Goal: Task Accomplishment & Management: Manage account settings

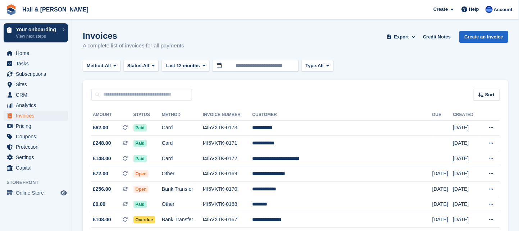
scroll to position [36, 0]
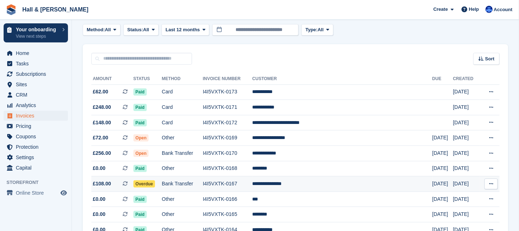
click at [152, 184] on span "Overdue" at bounding box center [144, 183] width 22 height 7
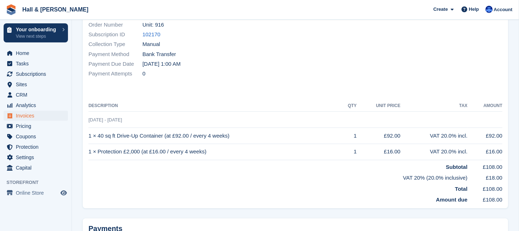
scroll to position [176, 0]
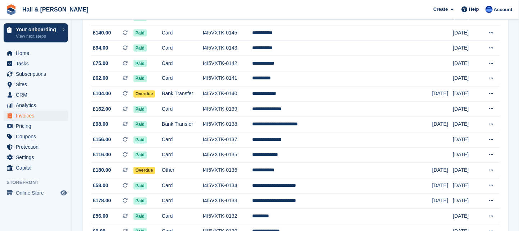
scroll to position [611, 0]
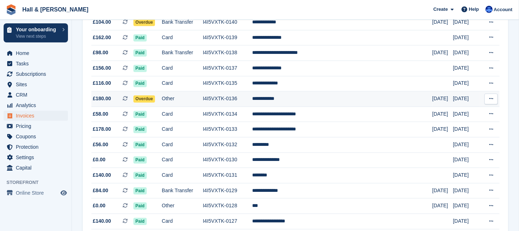
click at [294, 96] on td "**********" at bounding box center [342, 98] width 180 height 15
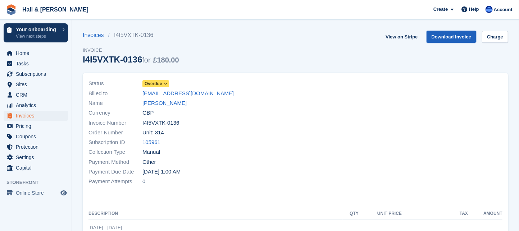
click at [456, 38] on link "Download Invoice" at bounding box center [451, 37] width 50 height 12
click at [165, 82] on icon at bounding box center [166, 84] width 4 height 4
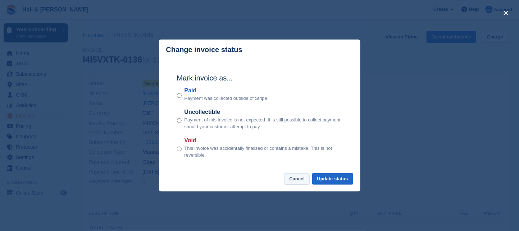
click at [298, 179] on button "Cancel" at bounding box center [297, 179] width 26 height 12
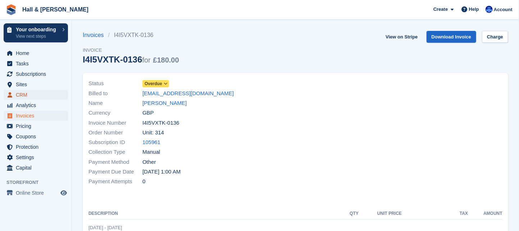
click at [25, 94] on span "CRM" at bounding box center [37, 95] width 43 height 10
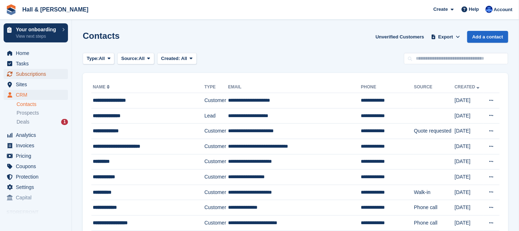
click at [27, 74] on span "Subscriptions" at bounding box center [37, 74] width 43 height 10
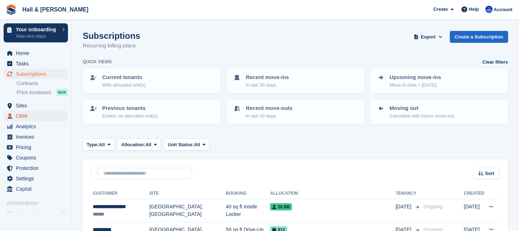
click at [24, 117] on span "CRM" at bounding box center [37, 116] width 43 height 10
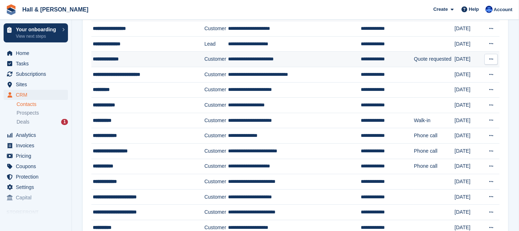
scroll to position [108, 0]
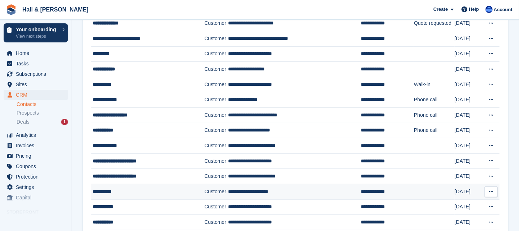
click at [121, 188] on div "**********" at bounding box center [144, 192] width 103 height 8
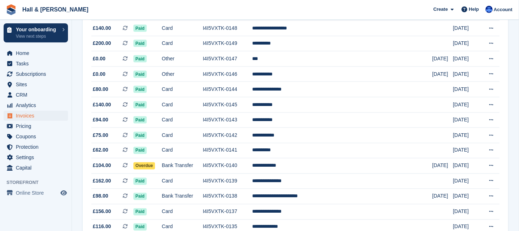
scroll to position [539, 0]
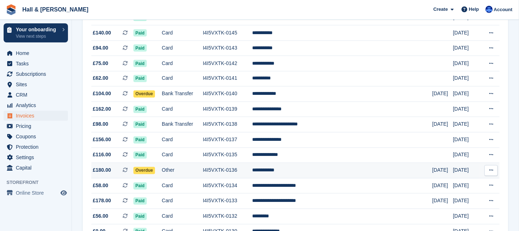
click at [155, 167] on span "Overdue" at bounding box center [144, 170] width 22 height 7
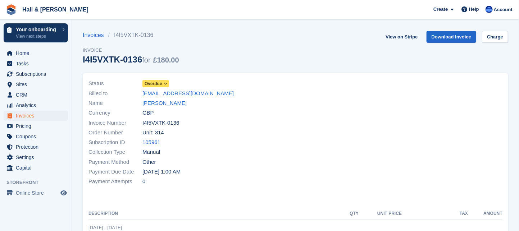
click at [166, 84] on icon at bounding box center [166, 84] width 4 height 4
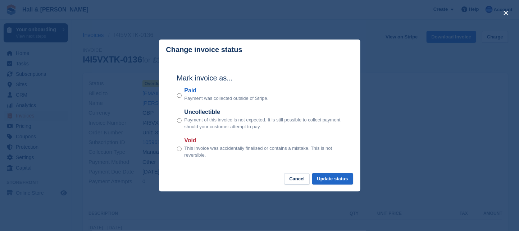
click at [388, 75] on div "close" at bounding box center [259, 115] width 519 height 231
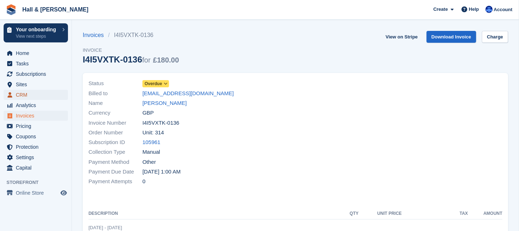
click at [26, 94] on span "CRM" at bounding box center [37, 95] width 43 height 10
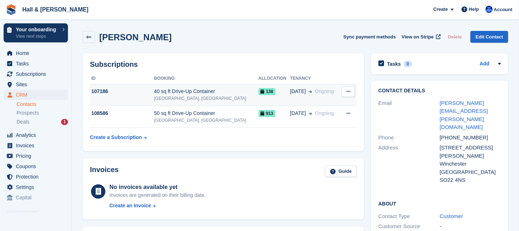
click at [259, 93] on span "138" at bounding box center [267, 91] width 17 height 7
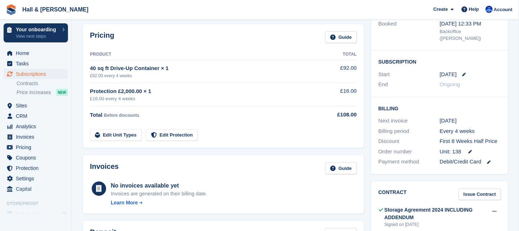
scroll to position [72, 0]
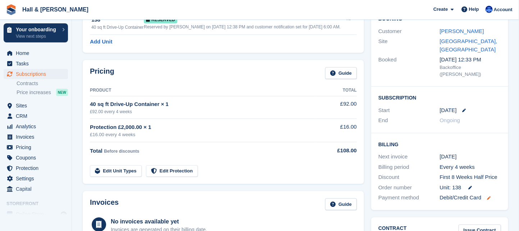
click at [488, 196] on icon at bounding box center [489, 198] width 4 height 4
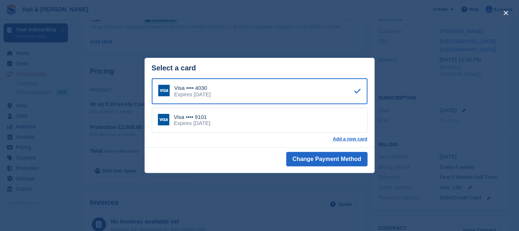
click at [407, 38] on div "close" at bounding box center [259, 115] width 519 height 231
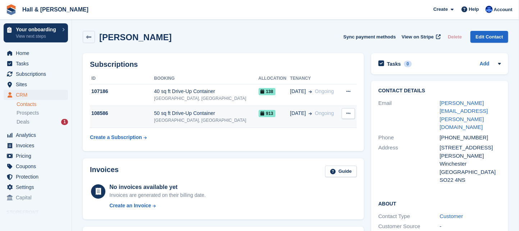
click at [261, 115] on icon at bounding box center [263, 113] width 4 height 4
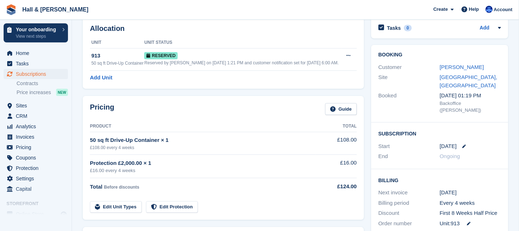
scroll to position [72, 0]
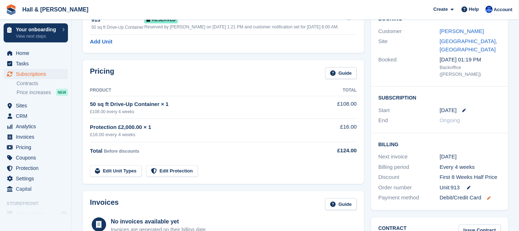
click at [490, 196] on icon at bounding box center [489, 198] width 4 height 4
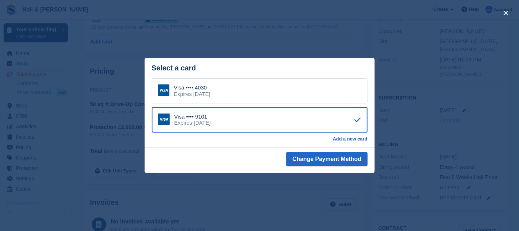
click at [101, 54] on div "close" at bounding box center [259, 115] width 519 height 231
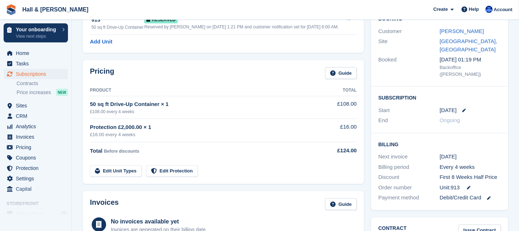
scroll to position [0, 0]
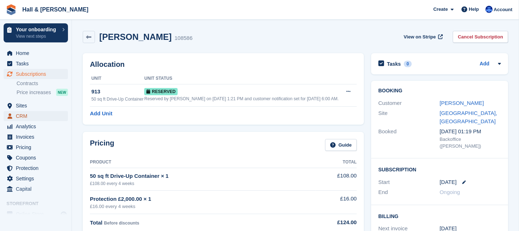
click at [20, 117] on span "CRM" at bounding box center [37, 116] width 43 height 10
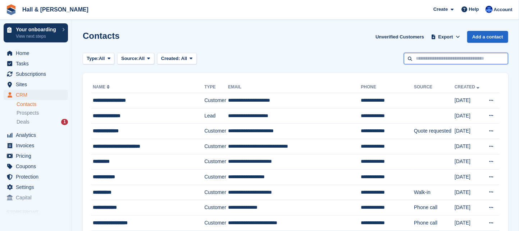
click at [432, 59] on input "text" at bounding box center [456, 59] width 104 height 12
type input "****"
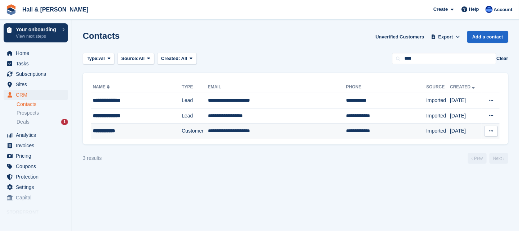
click at [213, 131] on td "**********" at bounding box center [277, 131] width 138 height 15
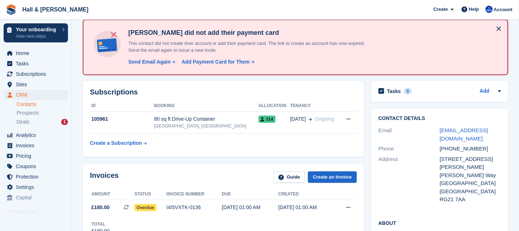
scroll to position [72, 0]
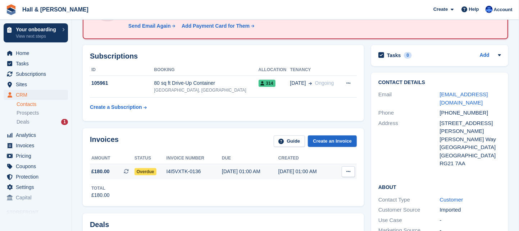
click at [348, 170] on icon at bounding box center [348, 171] width 4 height 5
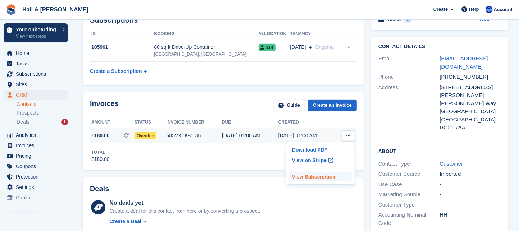
click at [326, 177] on p "View Subscription" at bounding box center [320, 176] width 63 height 9
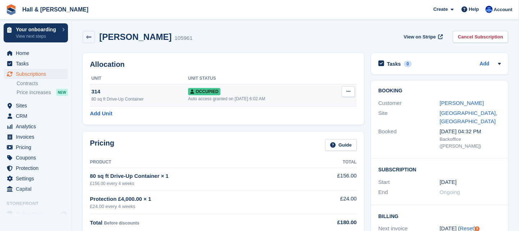
click at [351, 90] on button at bounding box center [348, 91] width 13 height 11
click at [348, 91] on icon at bounding box center [348, 91] width 4 height 5
click at [300, 104] on p "Overlock" at bounding box center [320, 105] width 63 height 9
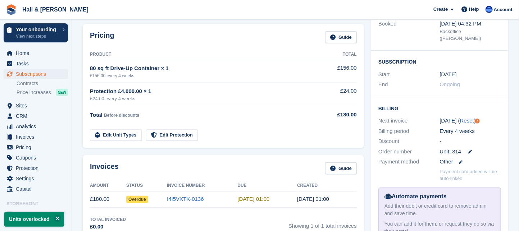
scroll to position [144, 0]
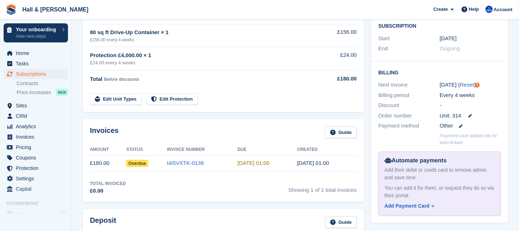
click at [131, 164] on span "Overdue" at bounding box center [137, 163] width 22 height 7
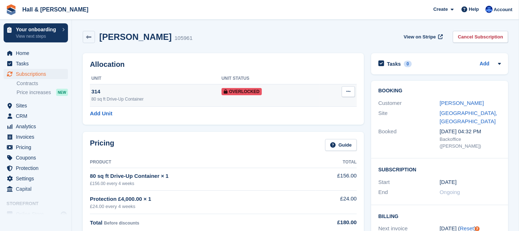
click at [349, 92] on icon at bounding box center [348, 91] width 4 height 5
click at [325, 106] on p "Remove Overlock" at bounding box center [320, 105] width 63 height 9
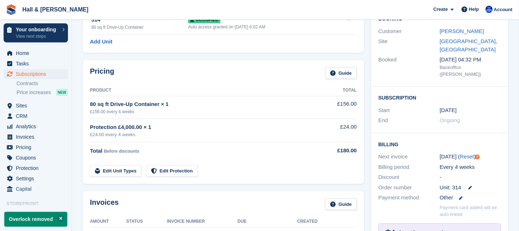
scroll to position [180, 0]
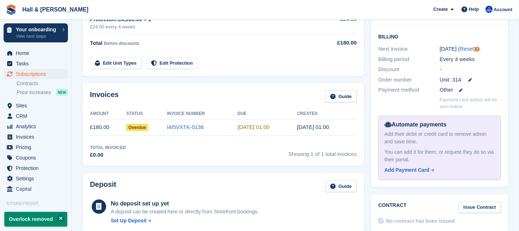
click at [140, 127] on span "Overdue" at bounding box center [137, 127] width 22 height 7
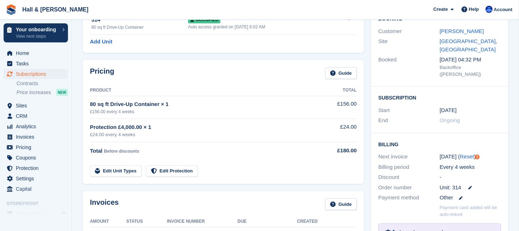
scroll to position [0, 0]
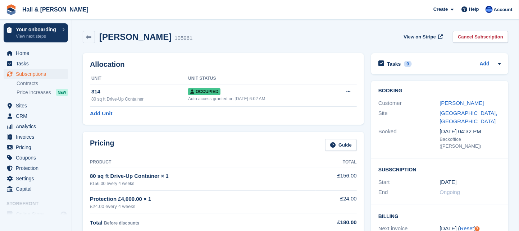
click at [477, 36] on link "Cancel Subscription" at bounding box center [480, 37] width 55 height 12
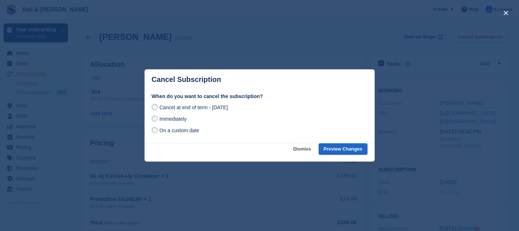
click at [307, 149] on button "Dismiss" at bounding box center [302, 149] width 28 height 12
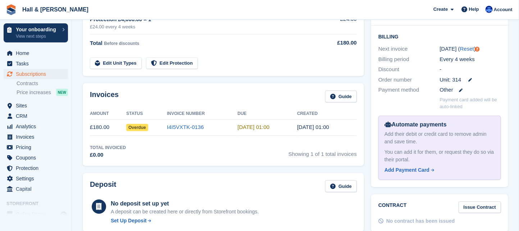
scroll to position [216, 0]
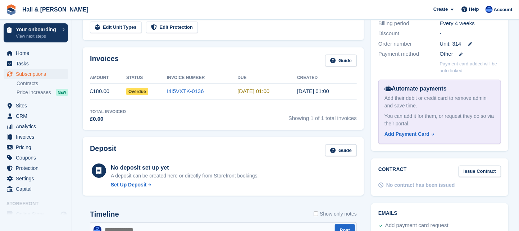
click at [136, 91] on span "Overdue" at bounding box center [137, 91] width 22 height 7
click at [340, 61] on link "Guide" at bounding box center [341, 61] width 32 height 12
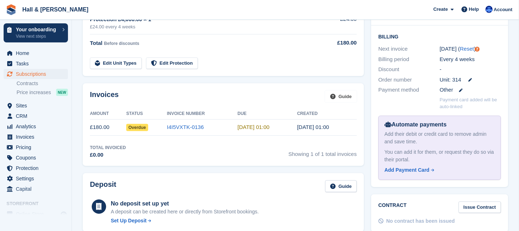
scroll to position [72, 0]
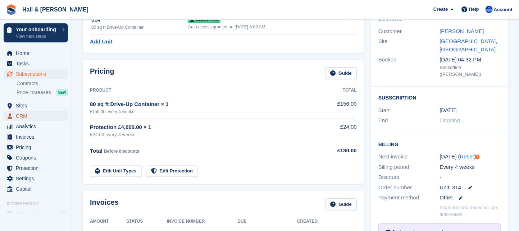
click at [18, 116] on span "CRM" at bounding box center [37, 116] width 43 height 10
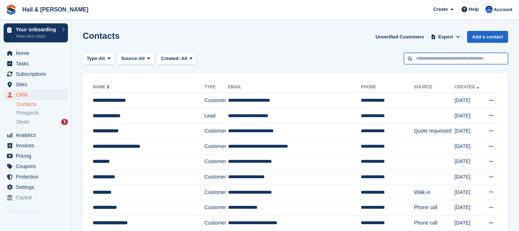
click at [418, 60] on input "text" at bounding box center [456, 59] width 104 height 12
click at [420, 60] on input "**********" at bounding box center [456, 59] width 104 height 12
type input "**********"
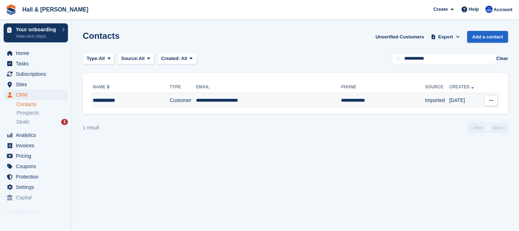
click at [224, 101] on td "**********" at bounding box center [268, 100] width 145 height 15
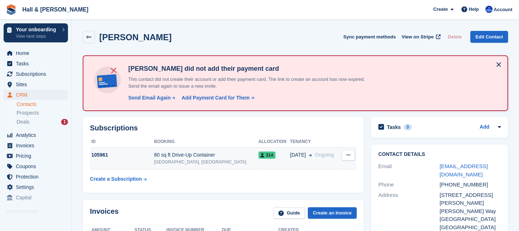
click at [348, 153] on icon at bounding box center [348, 155] width 4 height 5
click at [326, 170] on p "Cancel subscription" at bounding box center [320, 169] width 63 height 9
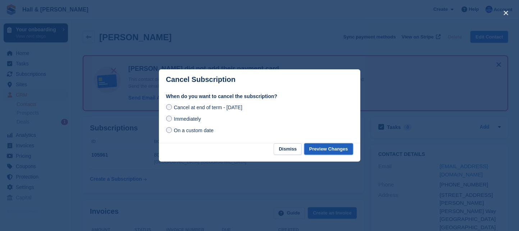
click at [318, 151] on button "Preview Changes" at bounding box center [328, 149] width 49 height 12
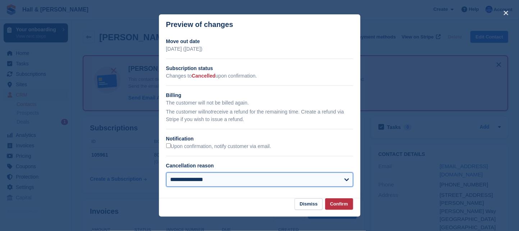
click at [347, 180] on select "**********" at bounding box center [259, 180] width 187 height 14
select select "*******"
click at [166, 173] on select "**********" at bounding box center [259, 180] width 187 height 14
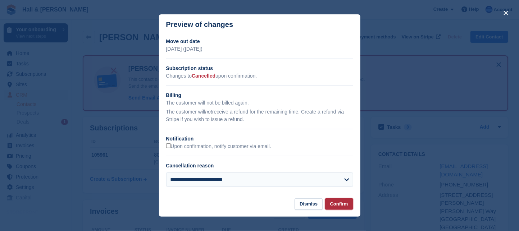
click at [342, 205] on button "Confirm" at bounding box center [339, 204] width 28 height 12
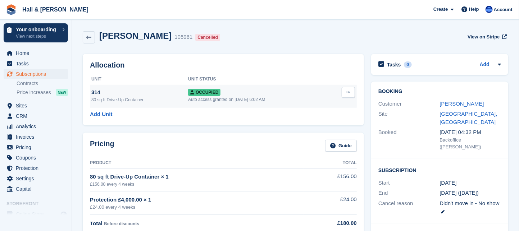
click at [349, 92] on icon at bounding box center [348, 92] width 4 height 5
click at [301, 107] on p "Overlock" at bounding box center [320, 106] width 63 height 9
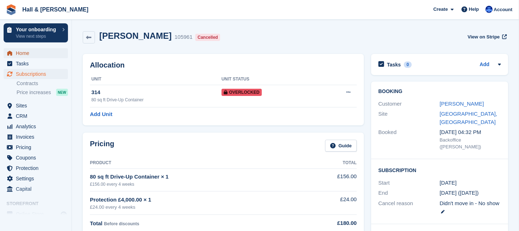
click at [22, 54] on span "Home" at bounding box center [37, 53] width 43 height 10
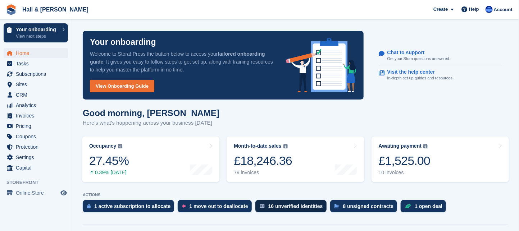
click at [284, 208] on div "16 unverified identities" at bounding box center [295, 206] width 55 height 6
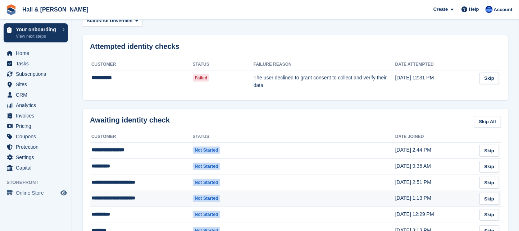
scroll to position [72, 0]
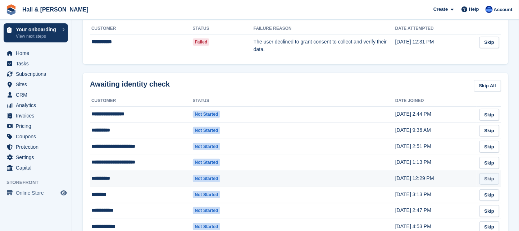
click at [485, 179] on link "Skip" at bounding box center [489, 179] width 20 height 12
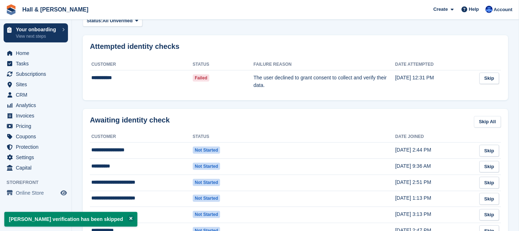
scroll to position [72, 0]
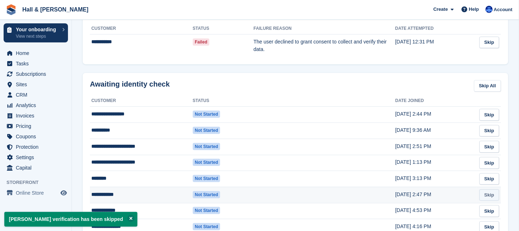
click at [485, 195] on link "Skip" at bounding box center [489, 195] width 20 height 12
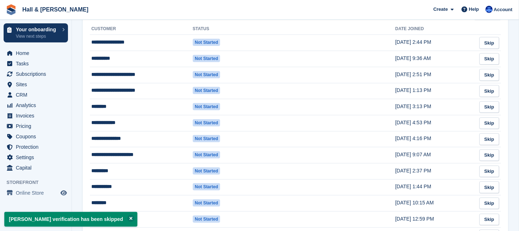
scroll to position [0, 0]
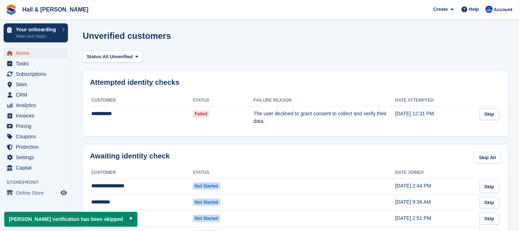
click at [23, 55] on span "Home" at bounding box center [37, 53] width 43 height 10
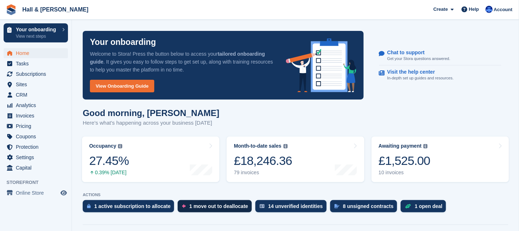
click at [207, 208] on div "1 move out to deallocate" at bounding box center [218, 206] width 59 height 6
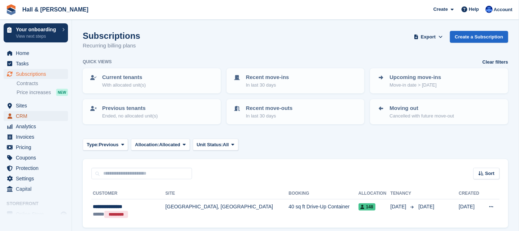
click at [28, 118] on span "CRM" at bounding box center [37, 116] width 43 height 10
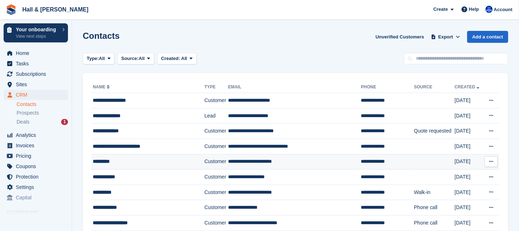
scroll to position [72, 0]
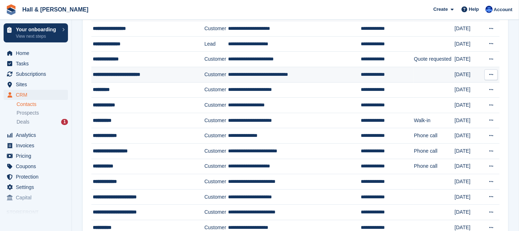
scroll to position [108, 0]
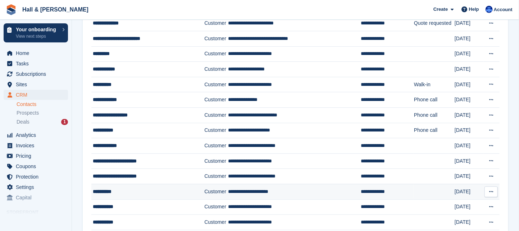
click at [99, 188] on div "**********" at bounding box center [144, 192] width 103 height 8
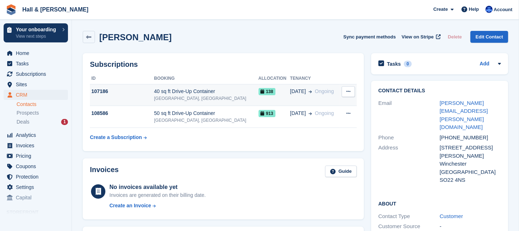
click at [94, 91] on div "107186" at bounding box center [122, 92] width 64 height 8
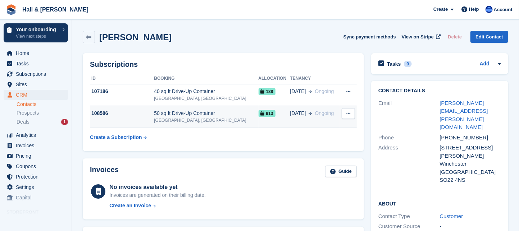
click at [102, 115] on div "108586" at bounding box center [122, 114] width 64 height 8
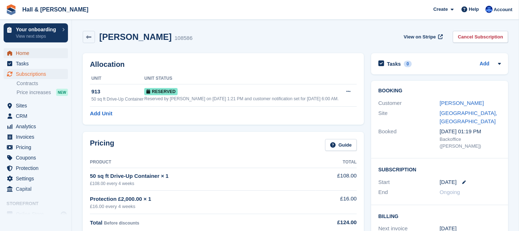
click at [18, 54] on span "Home" at bounding box center [37, 53] width 43 height 10
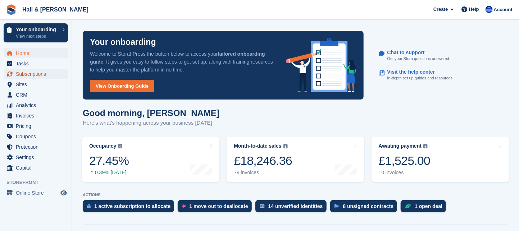
click at [22, 74] on span "Subscriptions" at bounding box center [37, 74] width 43 height 10
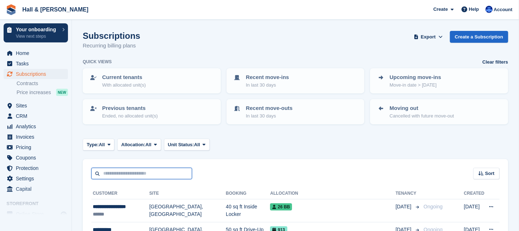
click at [105, 171] on input "text" at bounding box center [141, 174] width 101 height 12
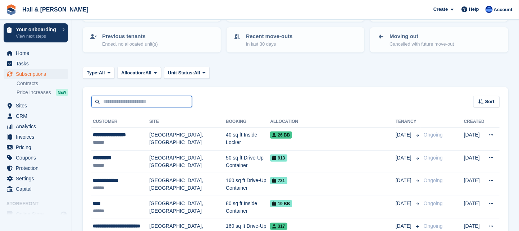
scroll to position [108, 0]
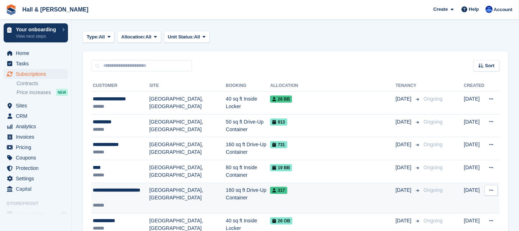
click at [127, 188] on div "**********" at bounding box center [121, 194] width 56 height 15
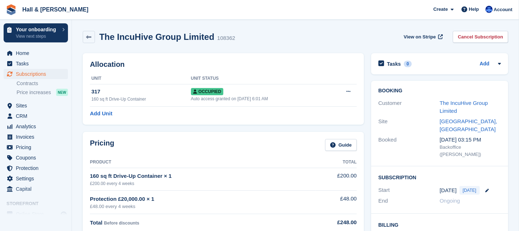
scroll to position [36, 0]
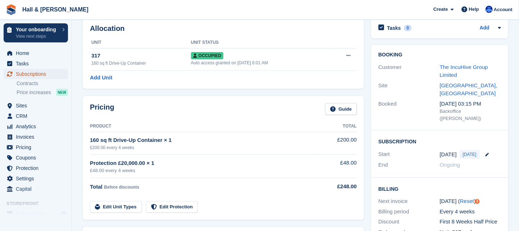
click at [27, 72] on span "Subscriptions" at bounding box center [37, 74] width 43 height 10
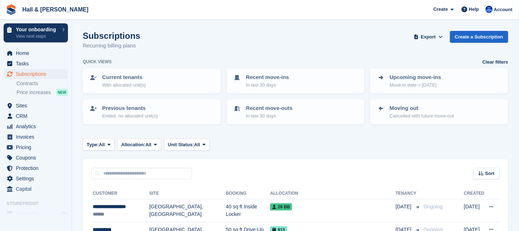
scroll to position [72, 0]
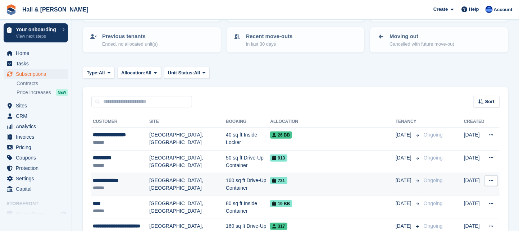
click at [270, 180] on span "731" at bounding box center [278, 180] width 17 height 7
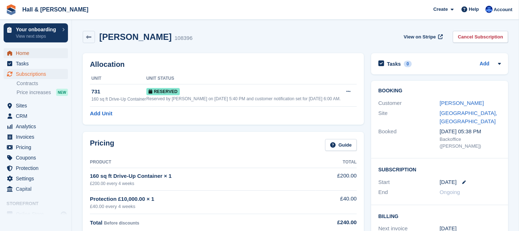
click at [22, 52] on span "Home" at bounding box center [37, 53] width 43 height 10
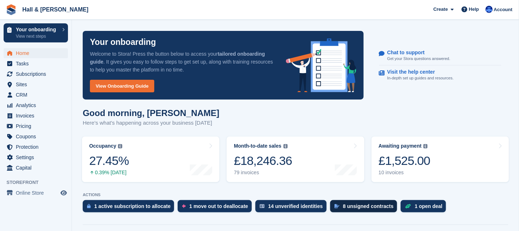
click at [353, 206] on div "8 unsigned contracts" at bounding box center [368, 206] width 51 height 6
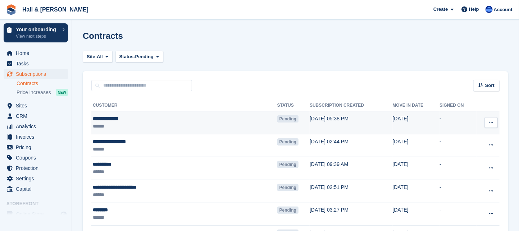
click at [490, 123] on icon at bounding box center [491, 122] width 4 height 5
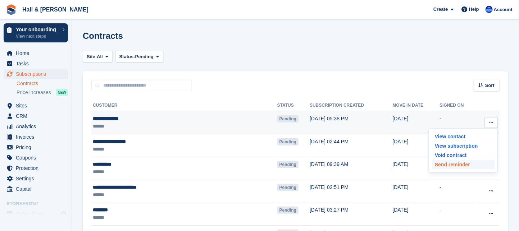
click at [439, 164] on p "Send reminder" at bounding box center [463, 164] width 63 height 9
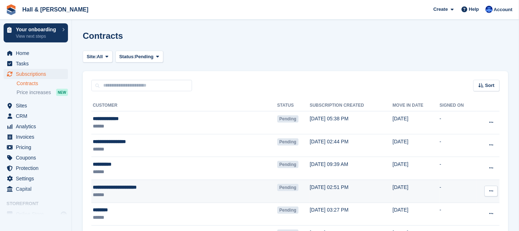
scroll to position [36, 0]
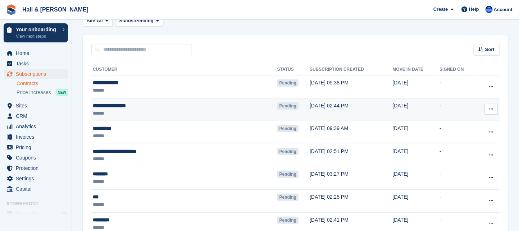
click at [108, 105] on div "**********" at bounding box center [153, 106] width 120 height 8
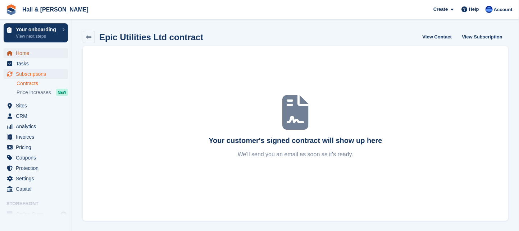
click at [28, 54] on span "Home" at bounding box center [37, 53] width 43 height 10
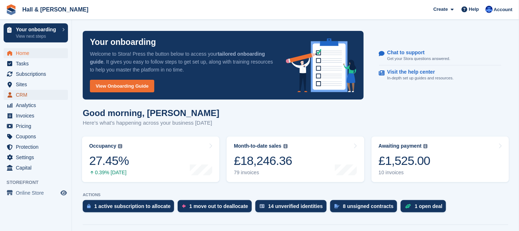
click at [26, 96] on span "CRM" at bounding box center [37, 95] width 43 height 10
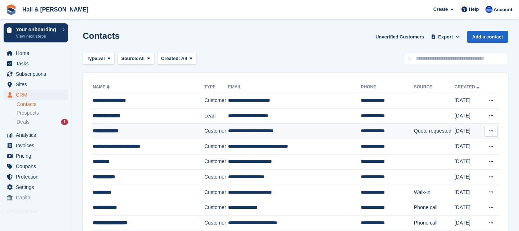
click at [106, 129] on div "**********" at bounding box center [144, 131] width 103 height 8
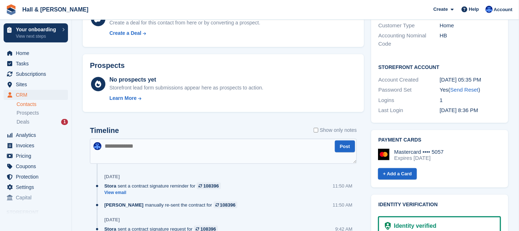
scroll to position [252, 0]
